Goal: Information Seeking & Learning: Learn about a topic

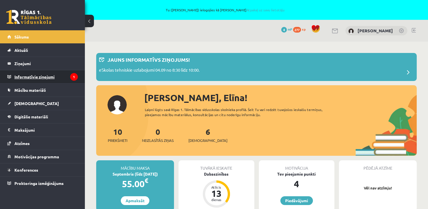
click at [63, 79] on legend "Informatīvie ziņojumi 1" at bounding box center [45, 76] width 63 height 13
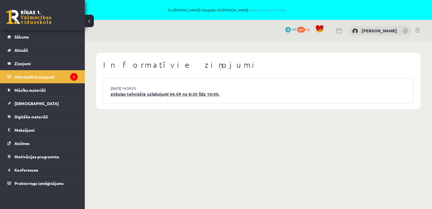
click at [120, 91] on link "eSkolas tehniskie uzlabojumi 04.09 no 8:30 līdz 10:00." at bounding box center [259, 94] width 296 height 7
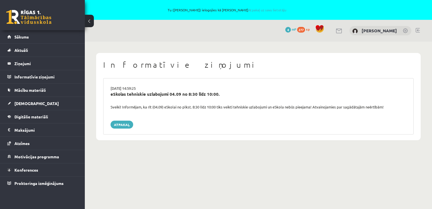
click at [129, 108] on div "Sveiki! Informējam, ka rīt (04.09) eSkolai no plkst. 8:30 līdz 10:00 tiks veikt…" at bounding box center [258, 107] width 304 height 6
click at [17, 31] on link "Sākums" at bounding box center [42, 36] width 70 height 13
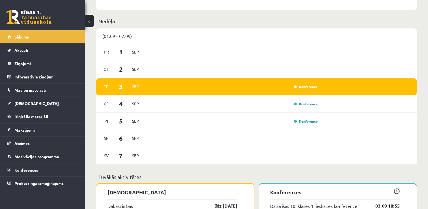
scroll to position [304, 0]
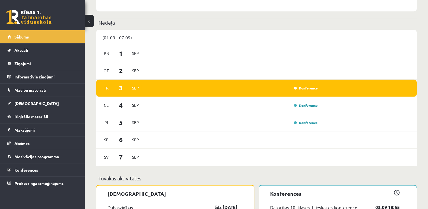
click at [314, 88] on link "Konference" at bounding box center [306, 88] width 24 height 5
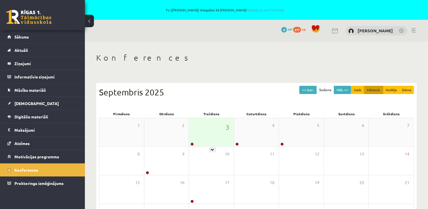
click at [219, 125] on div "3" at bounding box center [211, 132] width 45 height 28
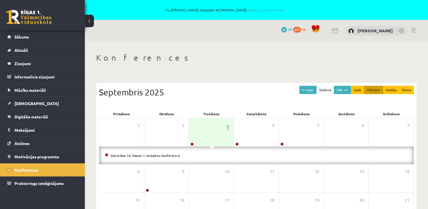
click at [184, 155] on li "Datorikas 10. klases 1. ieskaites konference" at bounding box center [256, 155] width 303 height 6
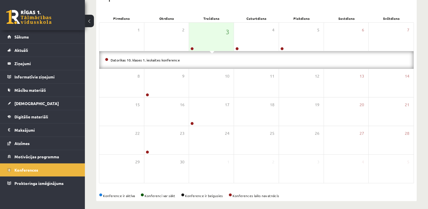
scroll to position [98, 0]
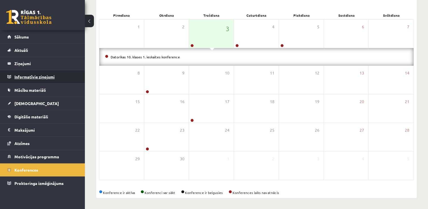
click at [53, 82] on legend "Informatīvie ziņojumi 0" at bounding box center [45, 76] width 63 height 13
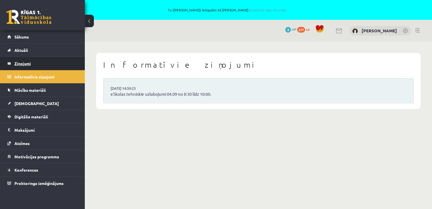
click at [44, 65] on legend "Ziņojumi 0" at bounding box center [45, 63] width 63 height 13
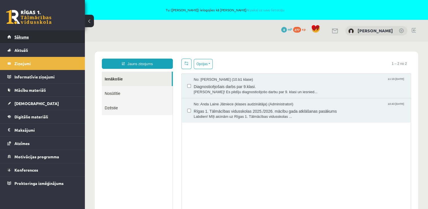
click at [31, 37] on link "Sākums" at bounding box center [42, 36] width 70 height 13
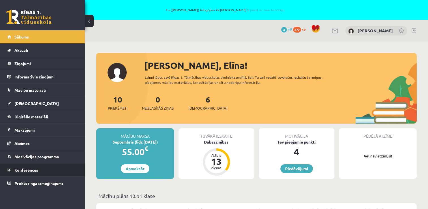
click at [54, 168] on link "Konferences" at bounding box center [42, 169] width 70 height 13
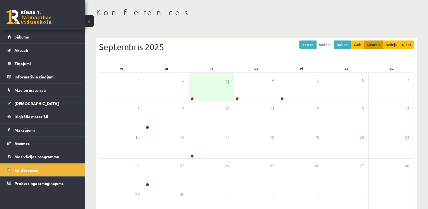
scroll to position [46, 0]
